Goal: Find specific page/section: Find specific page/section

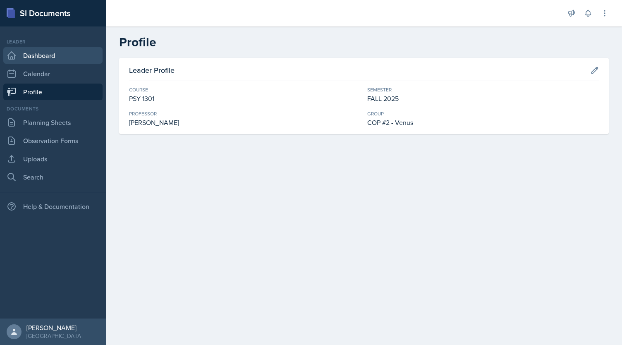
click at [50, 51] on link "Dashboard" at bounding box center [52, 55] width 99 height 17
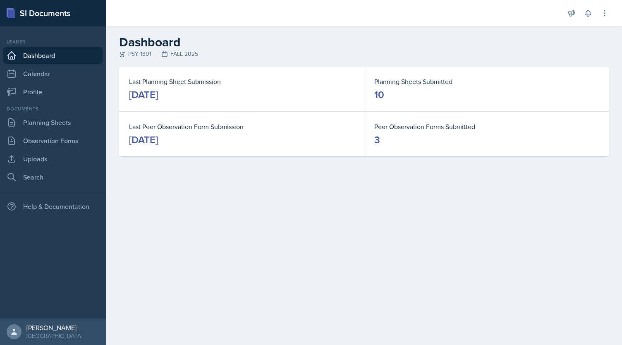
click at [46, 131] on div "Documents Planning Sheets Observation Forms Uploads Search" at bounding box center [52, 145] width 99 height 80
click at [48, 130] on link "Planning Sheets" at bounding box center [52, 122] width 99 height 17
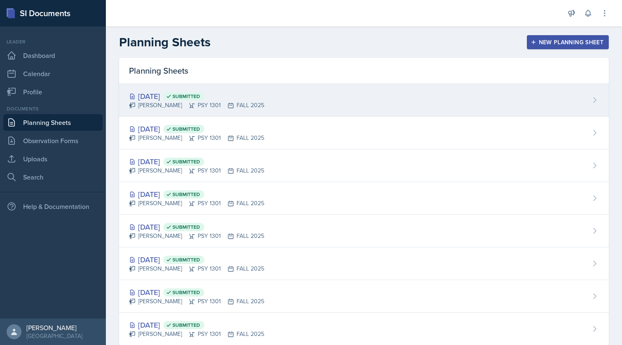
click at [251, 104] on div "[PERSON_NAME] PSY 1301 FALL 2025" at bounding box center [196, 105] width 135 height 9
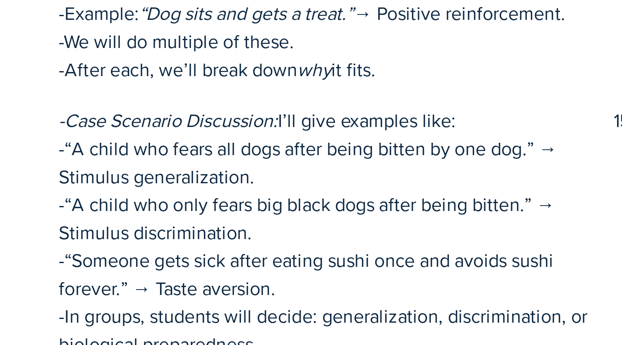
scroll to position [174, 0]
